Goal: Task Accomplishment & Management: Use online tool/utility

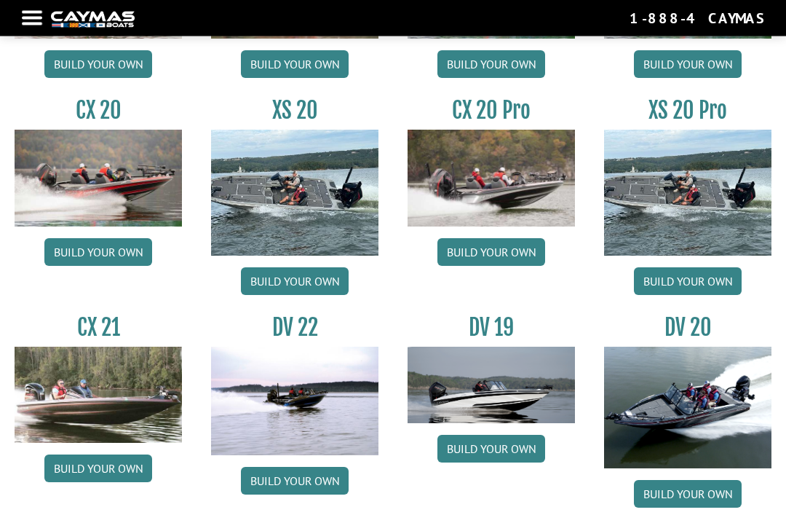
scroll to position [1260, 0]
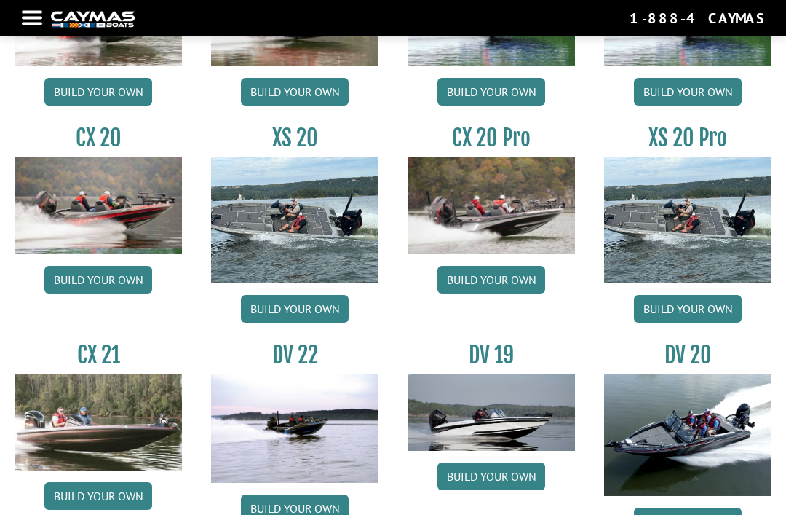
click at [720, 320] on link "Build your own" at bounding box center [688, 310] width 108 height 28
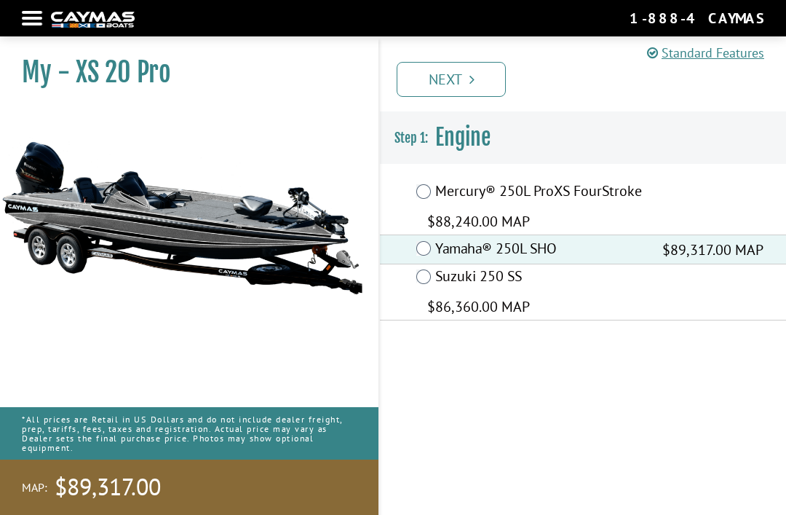
scroll to position [24, 0]
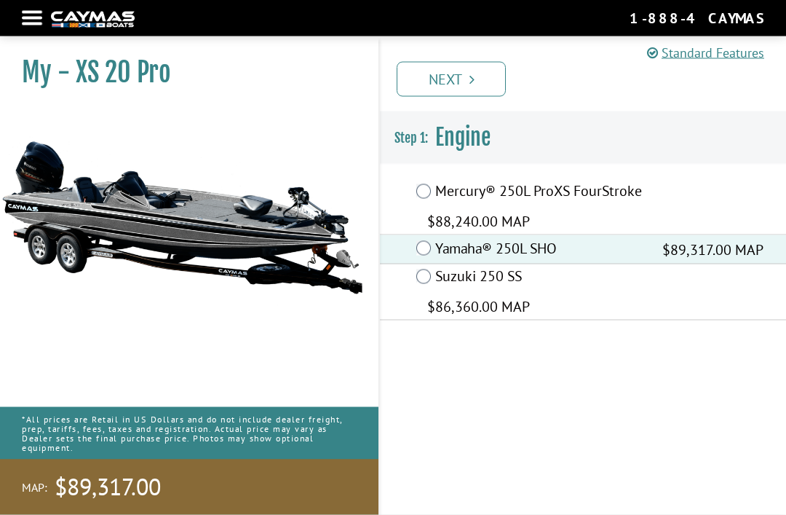
click at [447, 82] on link "Next" at bounding box center [451, 79] width 109 height 35
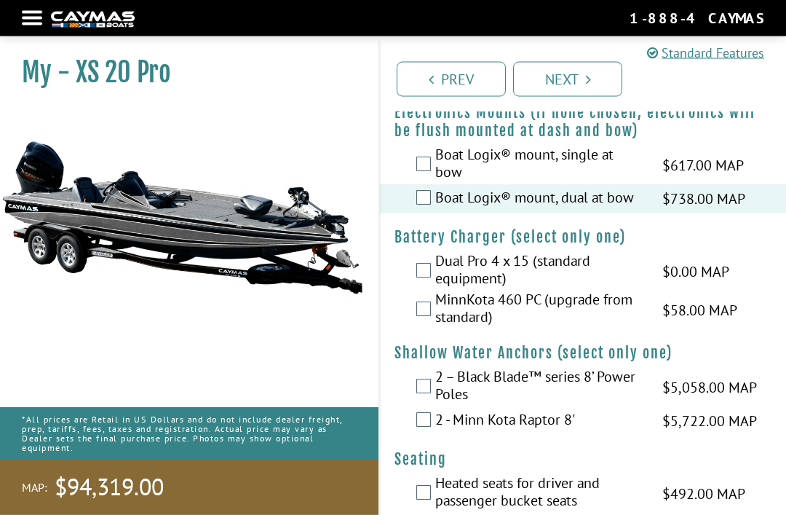
scroll to position [2267, 0]
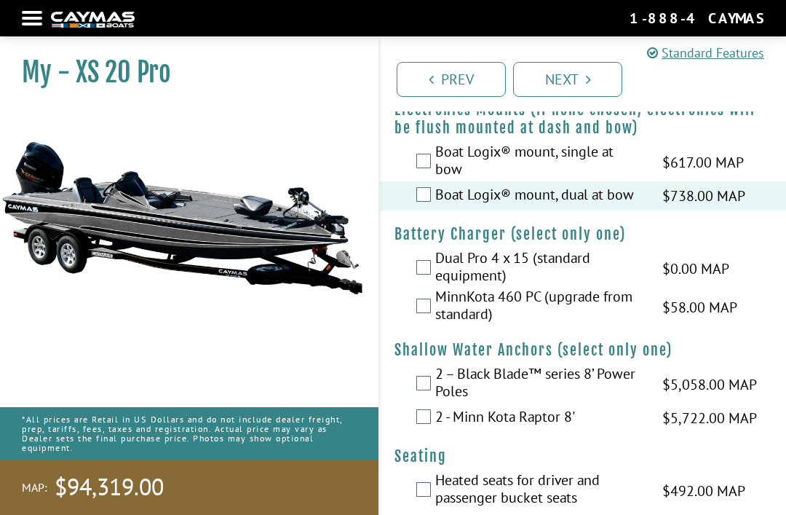
click at [572, 260] on label "Dual Pro 4 x 15 (standard equipment)" at bounding box center [539, 268] width 209 height 39
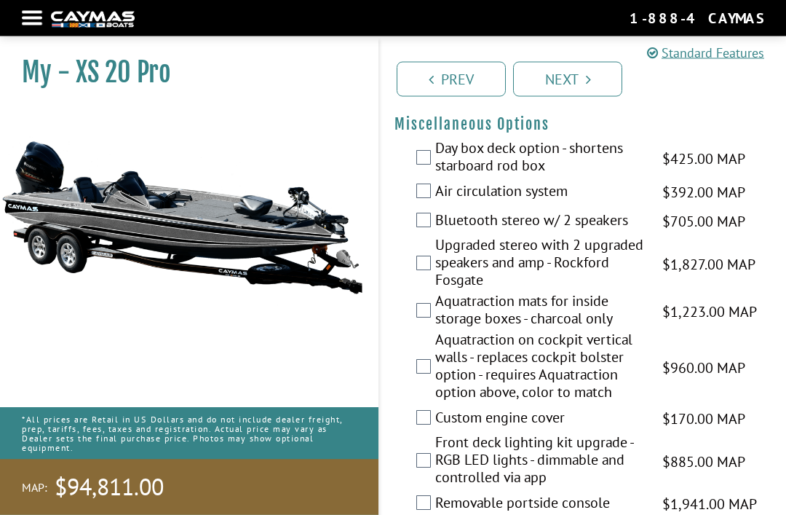
scroll to position [2884, 0]
click at [420, 152] on div "Day box deck option - shortens starboard rod box $425.00 MAP $502.00 MSRP" at bounding box center [583, 158] width 406 height 39
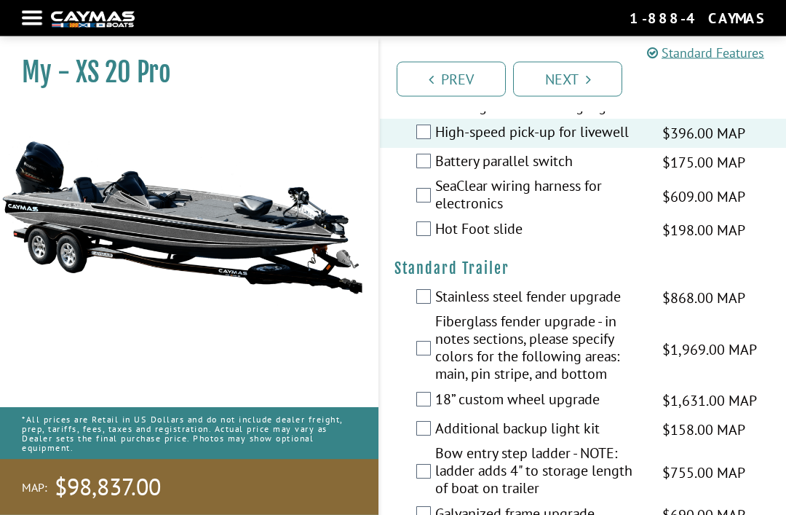
scroll to position [3478, 0]
click at [437, 198] on label "SeaClear wiring harness for electronics" at bounding box center [539, 196] width 209 height 39
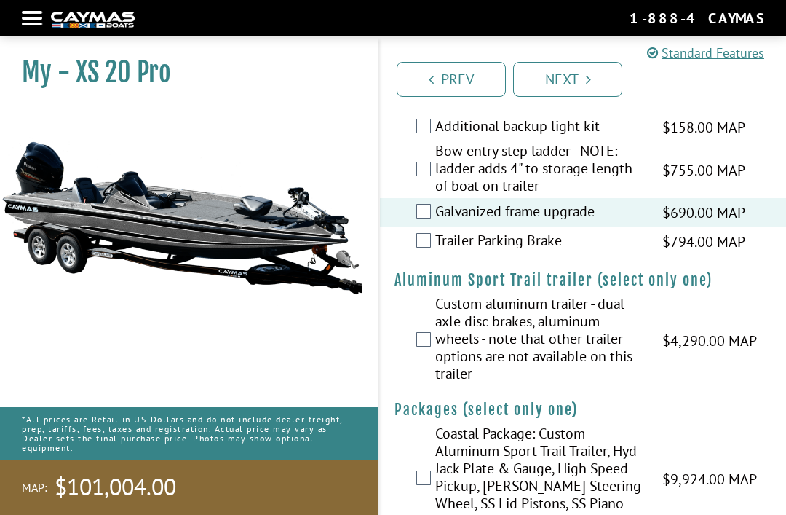
scroll to position [3788, 0]
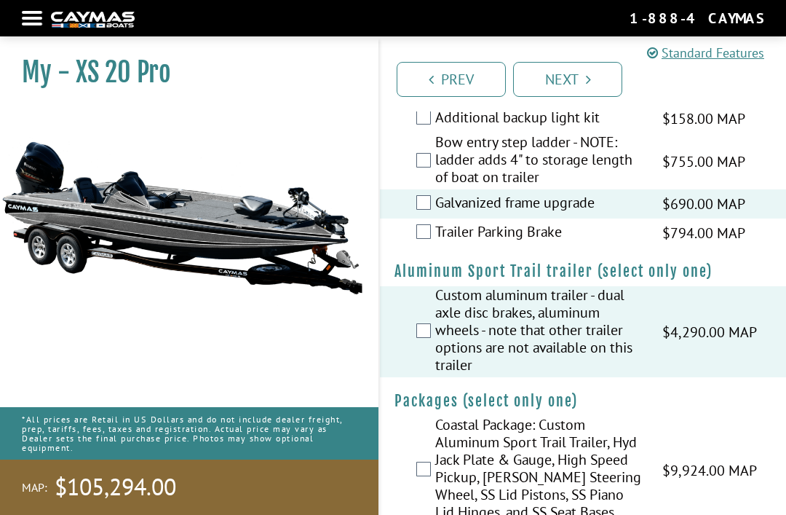
click at [417, 467] on div "Coastal Package: Custom Aluminum Sport Trail Trailer, Hyd Jack Plate & Gauge, H…" at bounding box center [583, 470] width 406 height 108
click at [437, 477] on label "Coastal Package: Custom Aluminum Sport Trail Trailer, Hyd Jack Plate & Gauge, H…" at bounding box center [539, 470] width 209 height 108
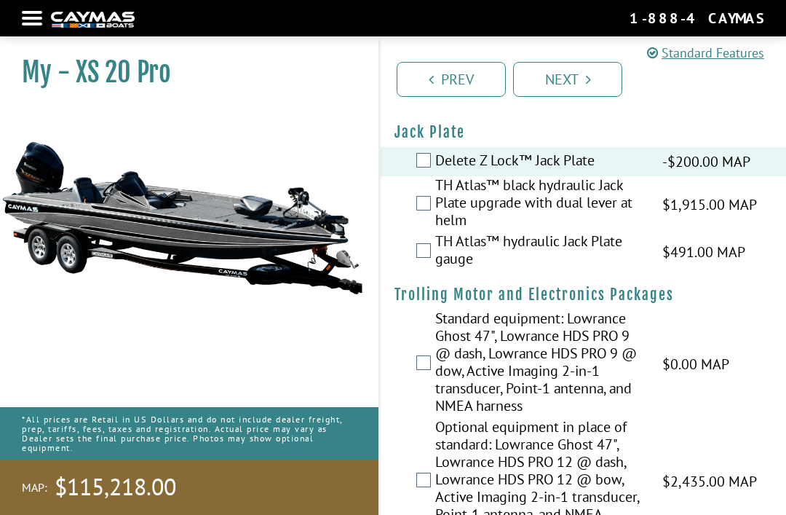
scroll to position [0, 0]
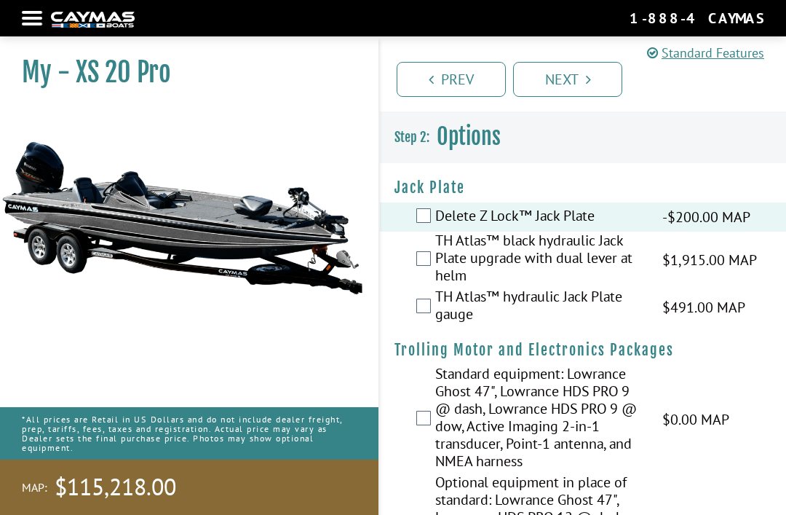
click at [615, 88] on link "Next" at bounding box center [567, 79] width 109 height 35
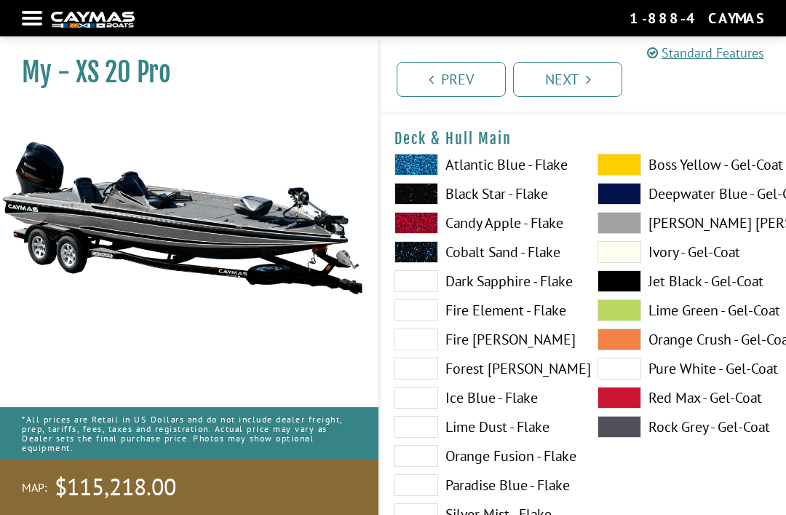
scroll to position [49, 0]
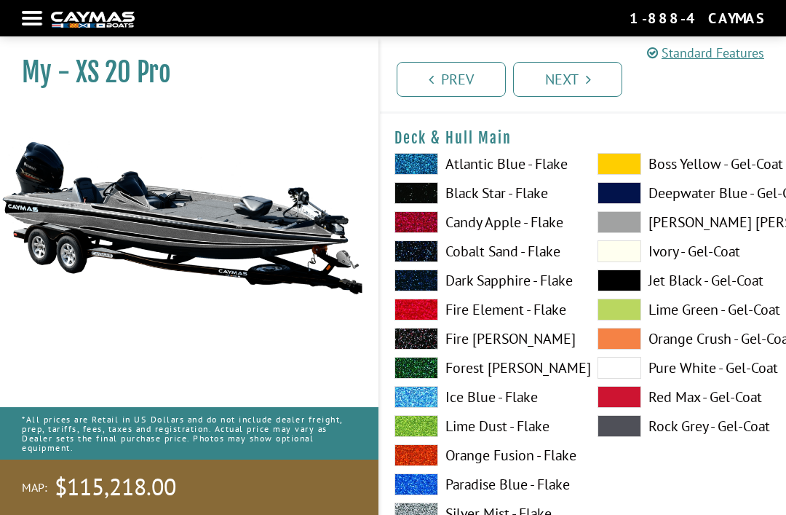
click at [630, 370] on span at bounding box center [620, 368] width 44 height 22
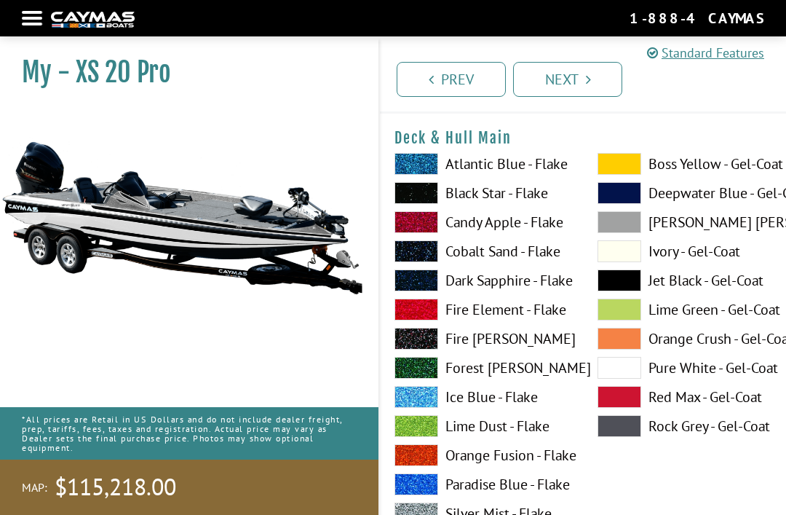
click at [622, 362] on span at bounding box center [620, 368] width 44 height 22
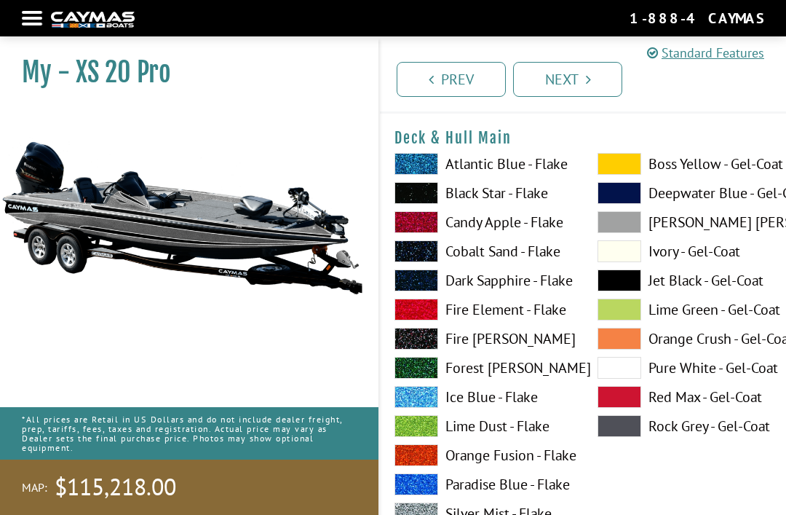
click at [631, 360] on span at bounding box center [620, 368] width 44 height 22
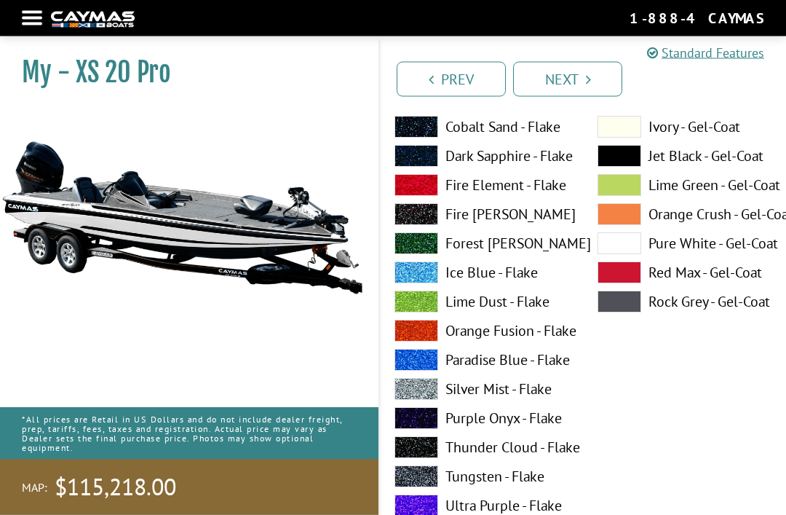
click at [619, 299] on span at bounding box center [620, 302] width 44 height 22
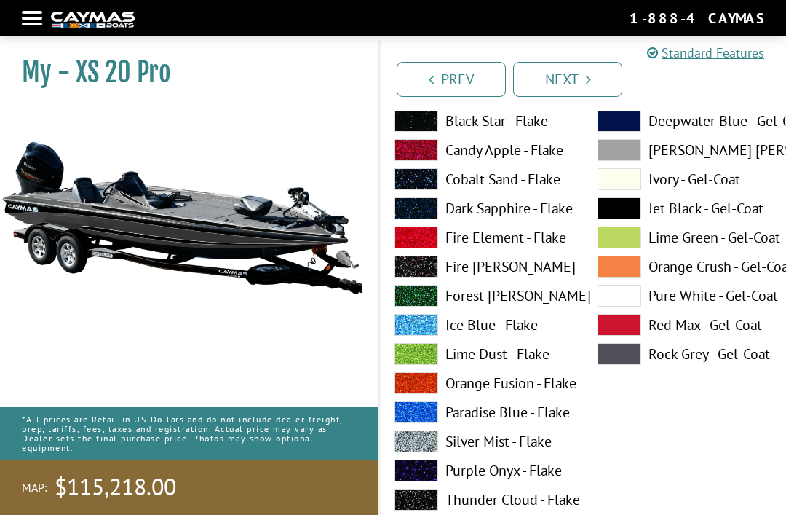
scroll to position [111, 0]
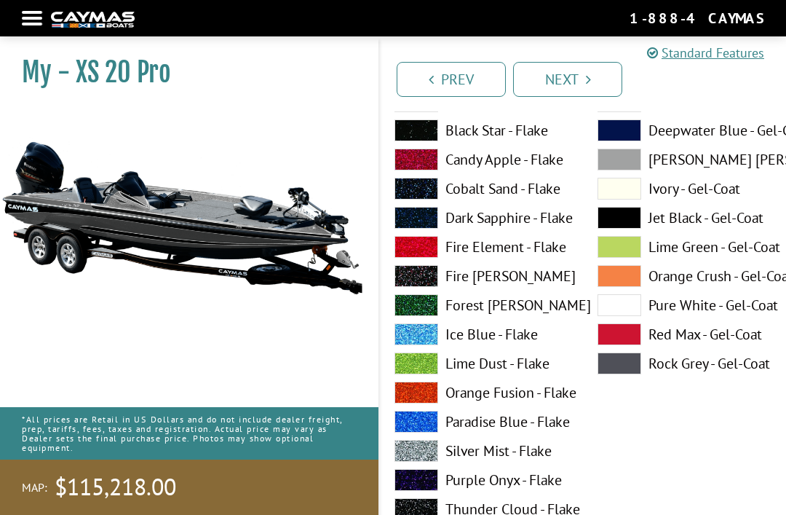
click at [608, 83] on link "Next" at bounding box center [567, 79] width 109 height 35
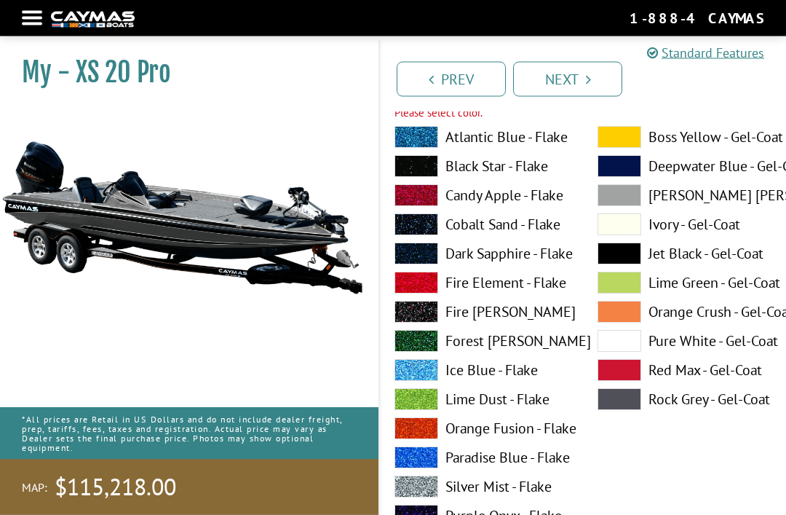
scroll to position [697, 0]
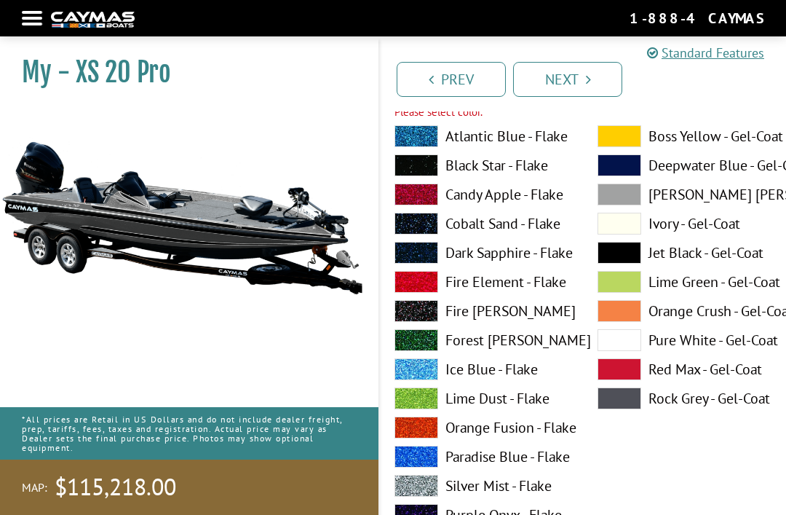
click at [630, 166] on span at bounding box center [620, 165] width 44 height 22
click at [631, 197] on span at bounding box center [620, 194] width 44 height 22
click at [635, 341] on span at bounding box center [620, 340] width 44 height 22
click at [603, 82] on link "Next" at bounding box center [567, 79] width 109 height 35
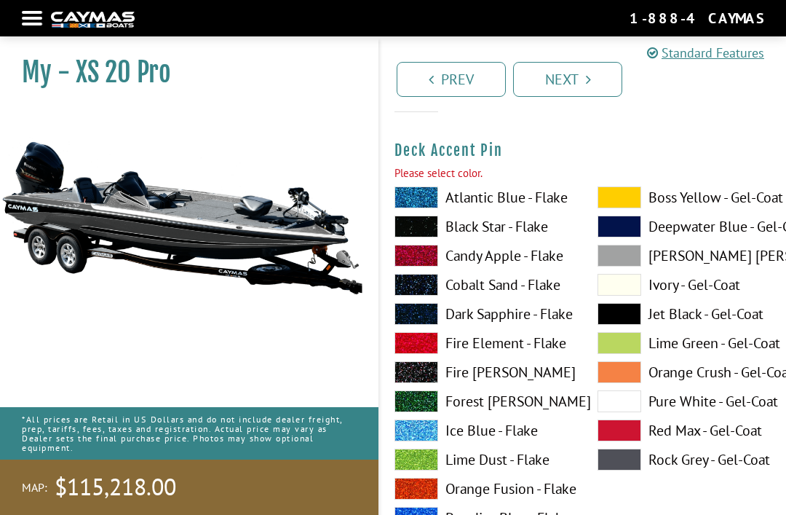
scroll to position [1258, 0]
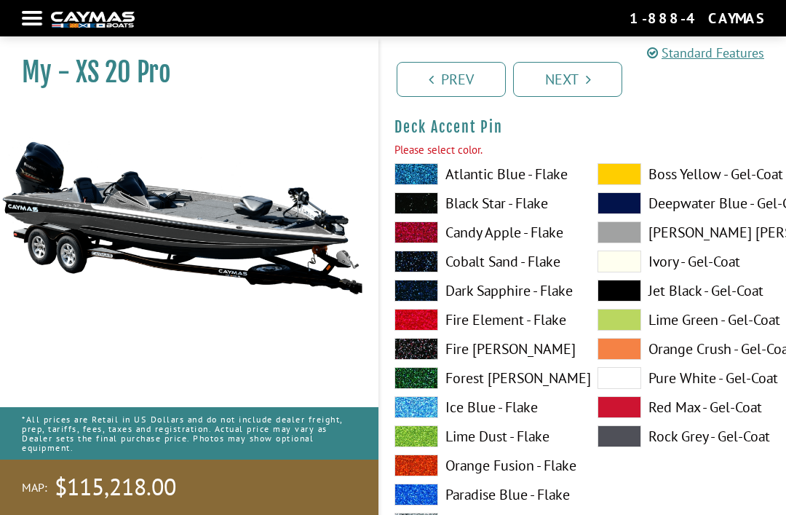
click at [620, 374] on span at bounding box center [620, 378] width 44 height 22
click at [631, 378] on span at bounding box center [620, 378] width 44 height 22
click at [631, 205] on span at bounding box center [620, 203] width 44 height 22
click at [630, 204] on span at bounding box center [620, 203] width 44 height 22
click at [634, 386] on span at bounding box center [620, 378] width 44 height 22
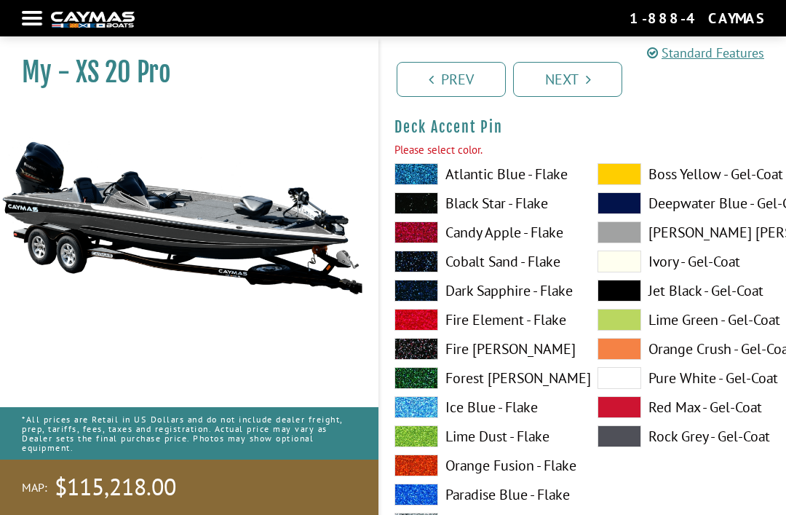
click at [589, 77] on icon "Pagination" at bounding box center [588, 79] width 5 height 15
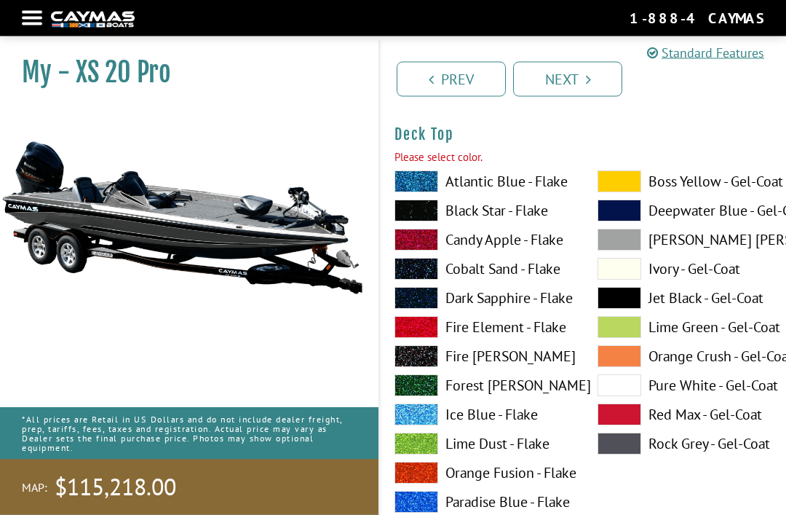
scroll to position [1857, 0]
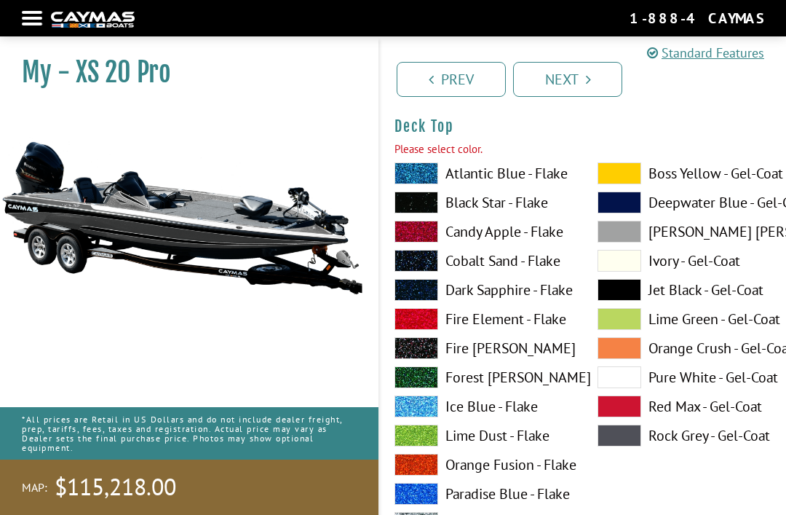
click at [631, 294] on span at bounding box center [620, 290] width 44 height 22
click at [610, 82] on link "Next" at bounding box center [567, 79] width 109 height 35
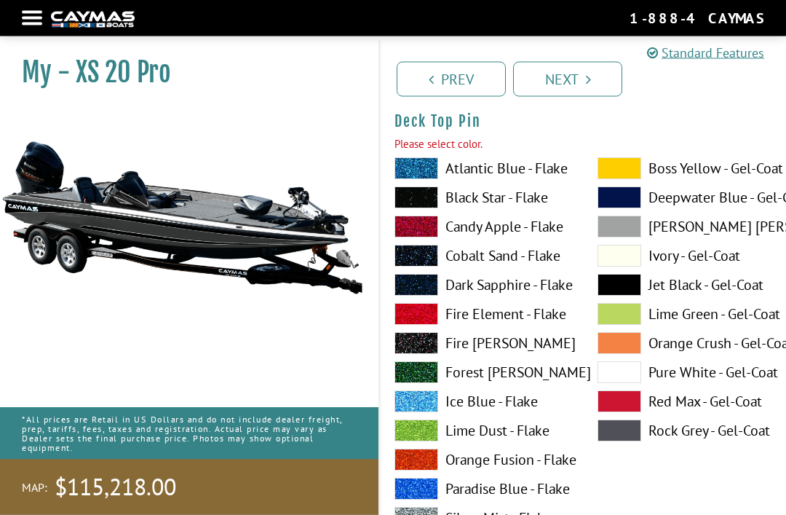
scroll to position [2462, 0]
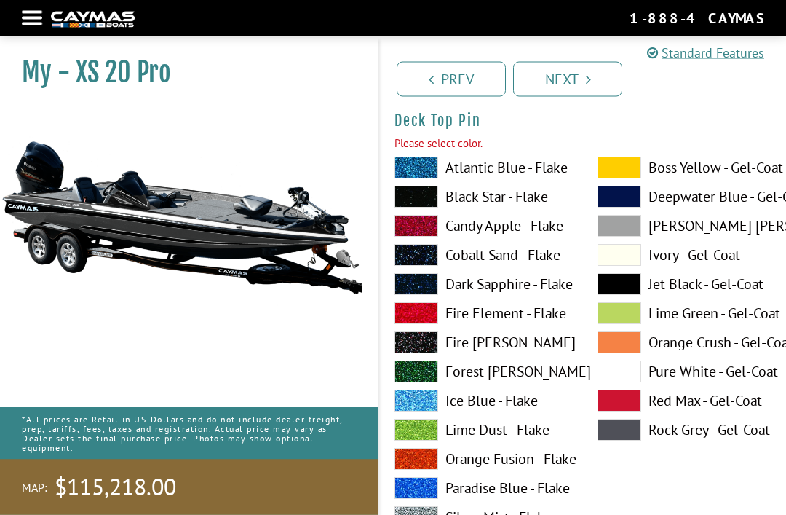
click at [630, 290] on span at bounding box center [620, 285] width 44 height 22
click at [601, 82] on link "Next" at bounding box center [567, 79] width 109 height 35
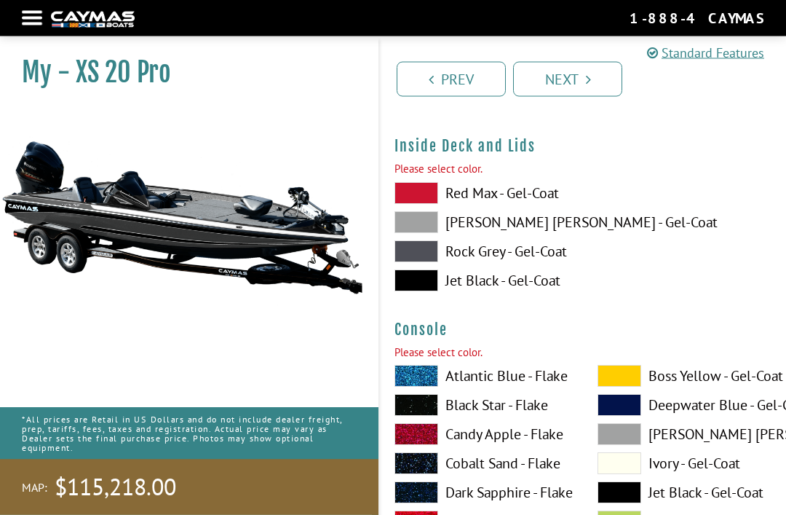
scroll to position [3057, 0]
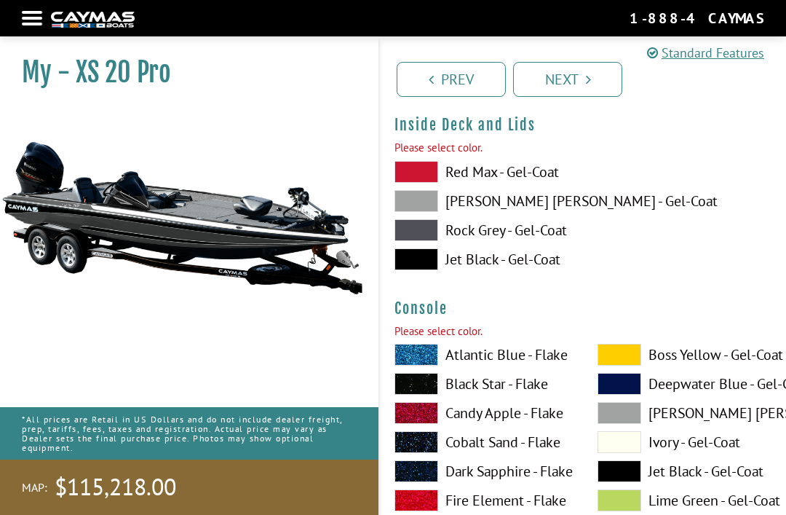
click at [426, 266] on span at bounding box center [416, 259] width 44 height 22
click at [590, 78] on icon "Pagination" at bounding box center [588, 79] width 5 height 15
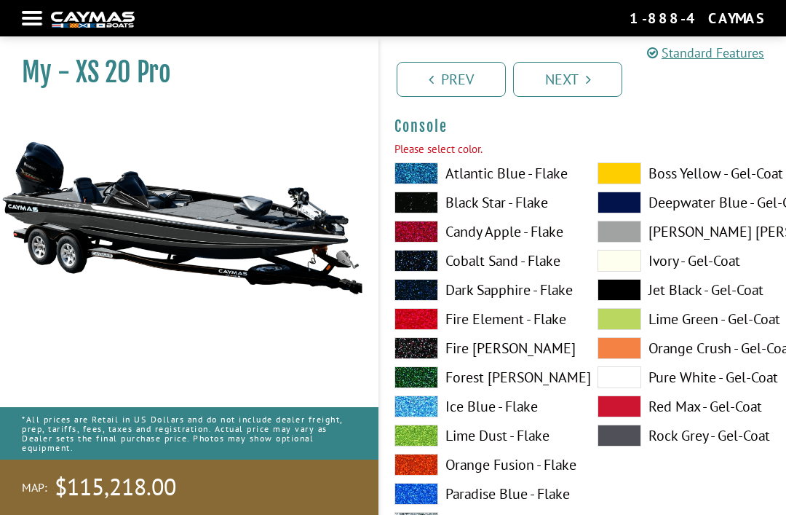
scroll to position [3220, 0]
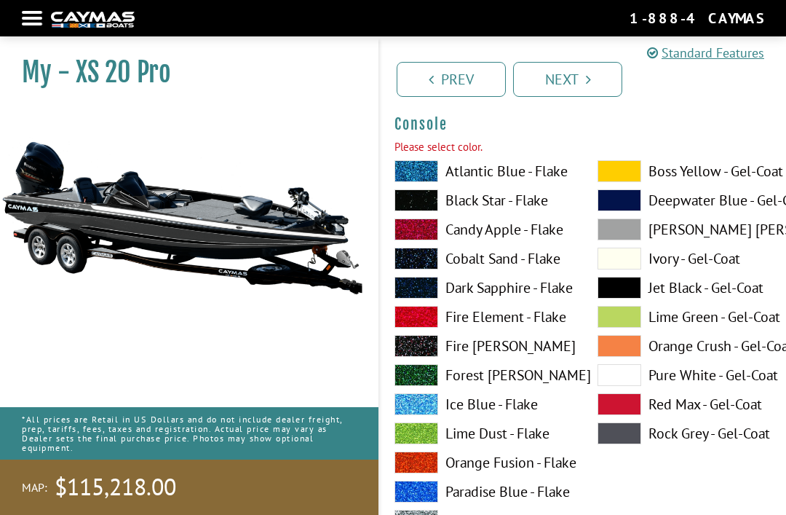
click at [630, 268] on span at bounding box center [620, 258] width 44 height 22
click at [632, 284] on span at bounding box center [620, 288] width 44 height 22
click at [635, 435] on span at bounding box center [620, 433] width 44 height 22
click at [584, 70] on link "Next" at bounding box center [567, 79] width 109 height 35
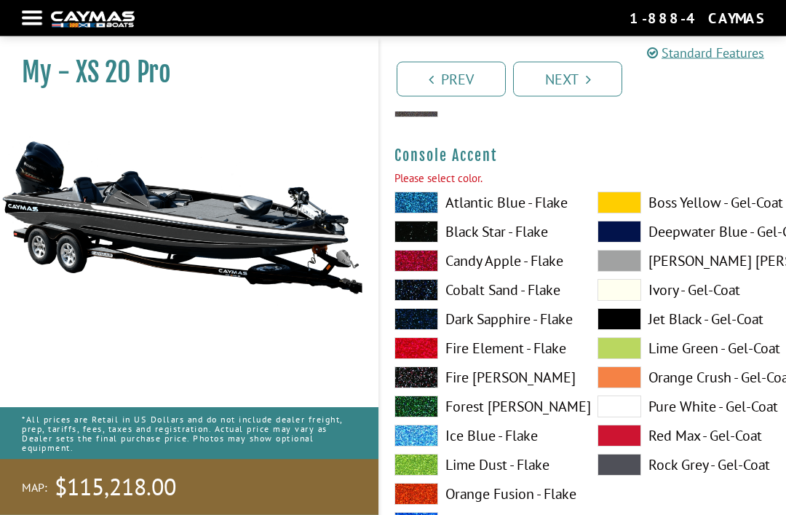
scroll to position [3792, 0]
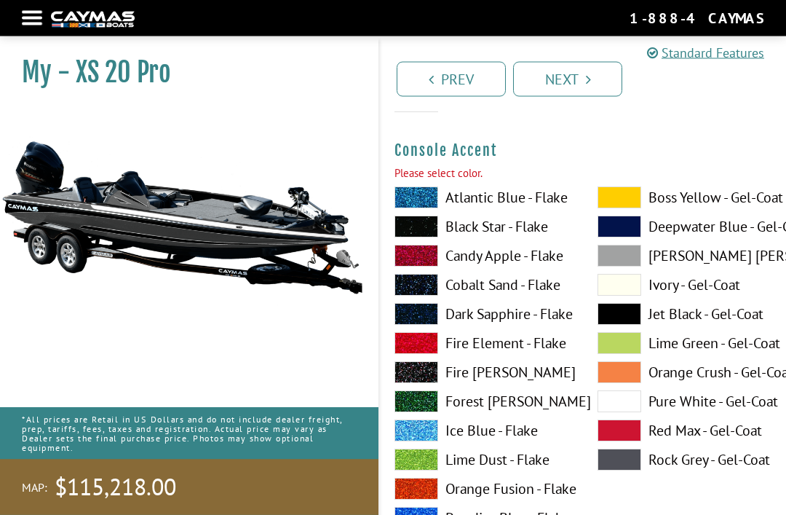
click at [627, 320] on span at bounding box center [620, 315] width 44 height 22
click at [627, 409] on span at bounding box center [620, 401] width 44 height 22
click at [626, 237] on span at bounding box center [620, 226] width 44 height 22
click at [630, 259] on span at bounding box center [620, 256] width 44 height 22
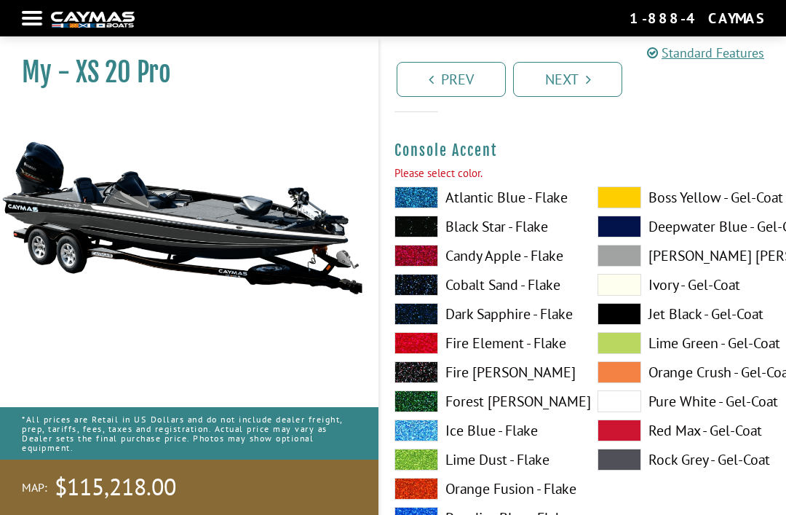
click at [631, 266] on span at bounding box center [620, 256] width 44 height 22
click at [638, 257] on span at bounding box center [620, 256] width 44 height 22
click at [600, 81] on link "Next" at bounding box center [567, 79] width 109 height 35
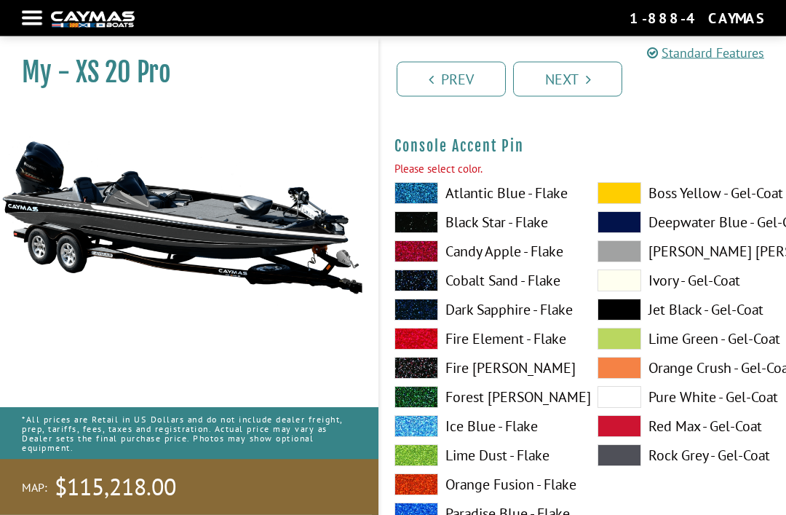
scroll to position [4419, 0]
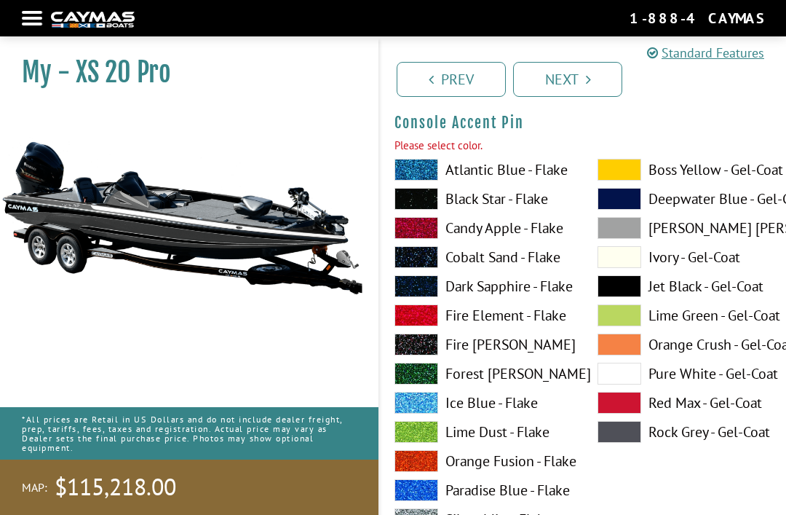
click at [630, 238] on span at bounding box center [620, 228] width 44 height 22
